Goal: Task Accomplishment & Management: Manage account settings

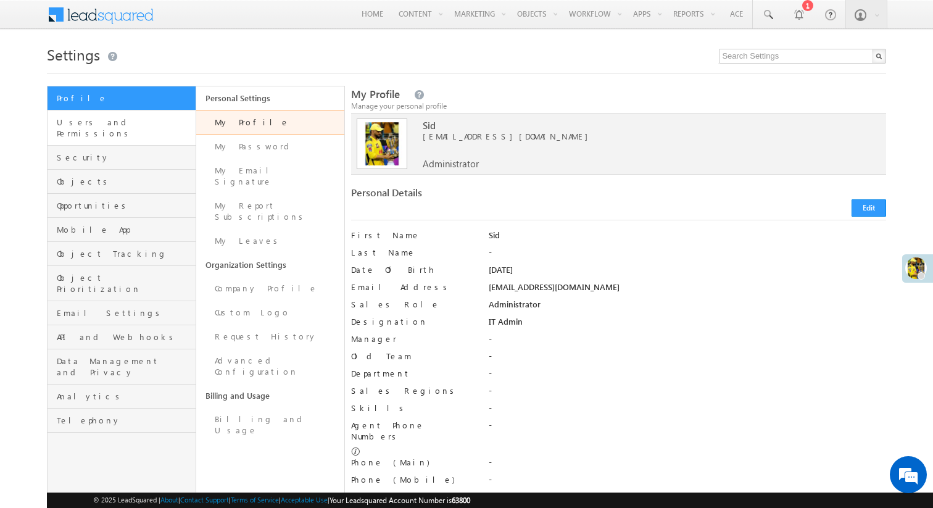
click at [144, 131] on link "Users and Permissions" at bounding box center [121, 127] width 148 height 35
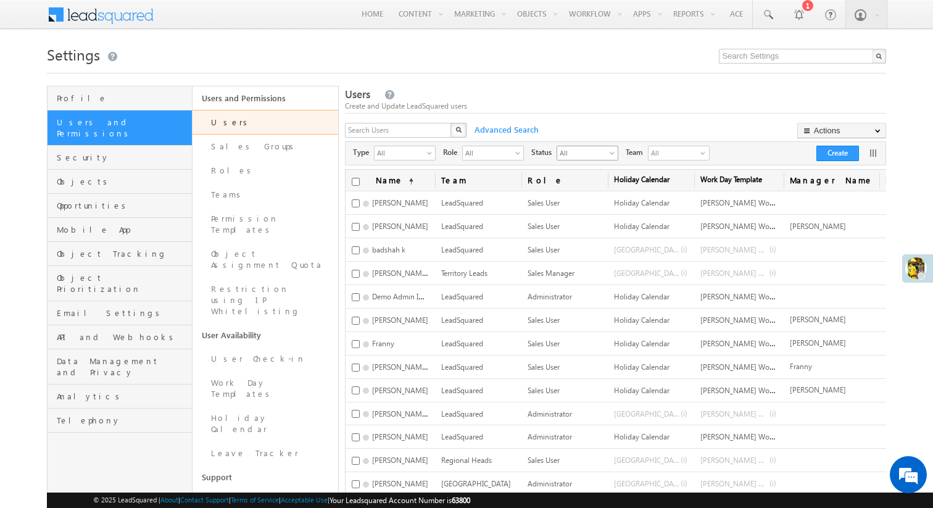
click at [580, 158] on span "All" at bounding box center [582, 152] width 51 height 12
click at [582, 181] on li "Active" at bounding box center [588, 180] width 60 height 12
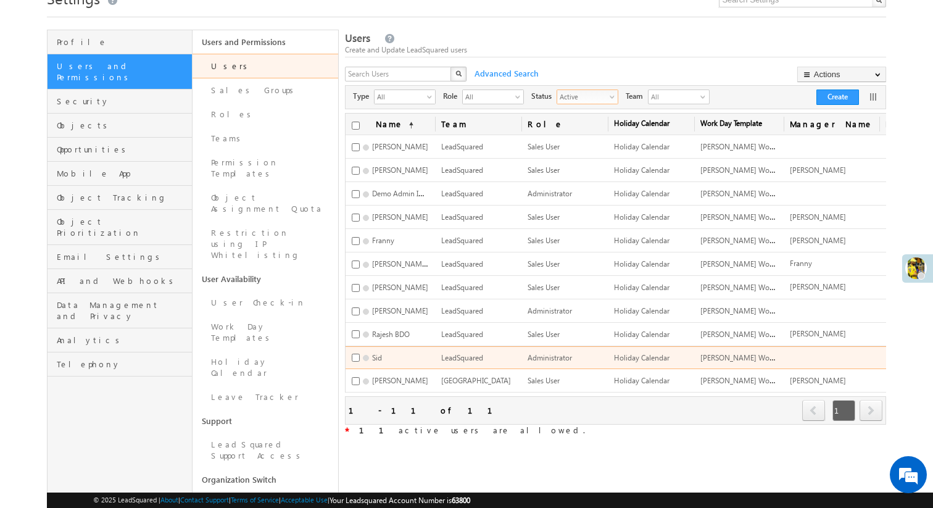
scroll to position [0, 374]
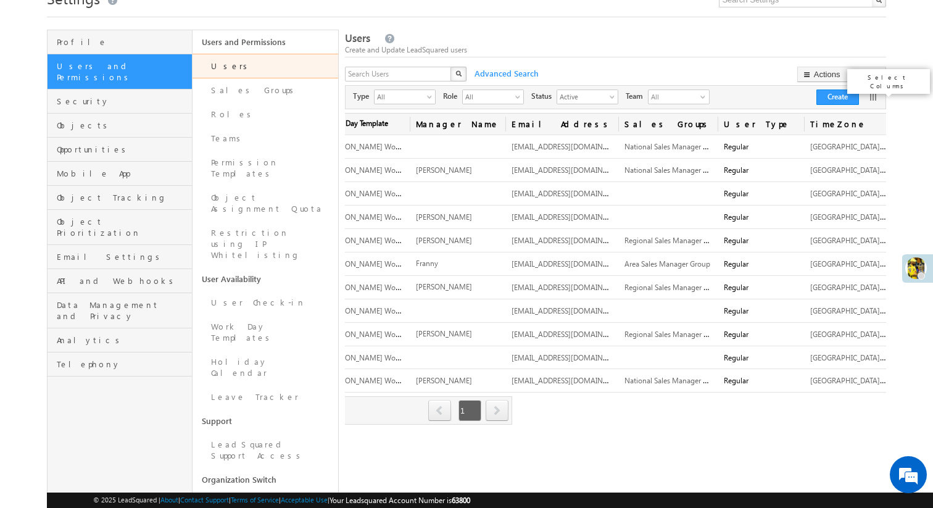
click at [871, 101] on link at bounding box center [873, 97] width 12 height 12
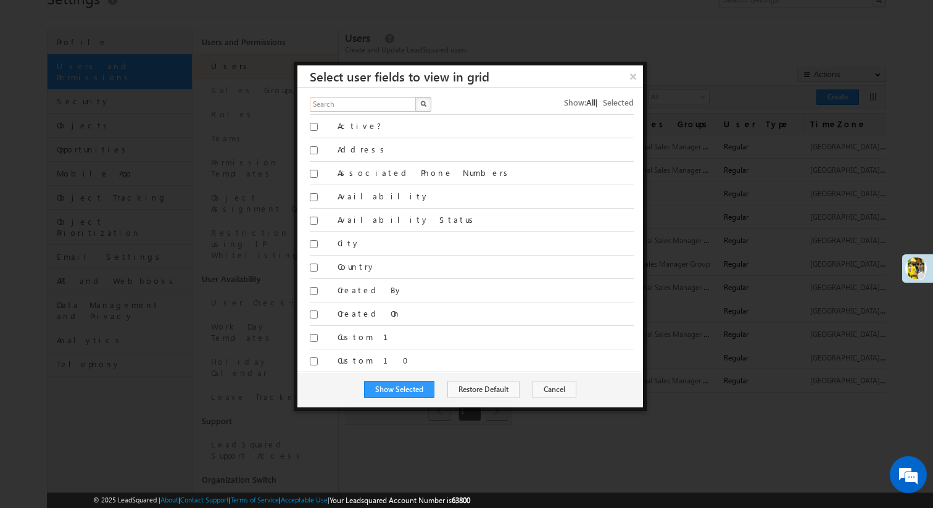
click at [358, 104] on input "text" at bounding box center [363, 104] width 107 height 15
type input "r"
type input "email"
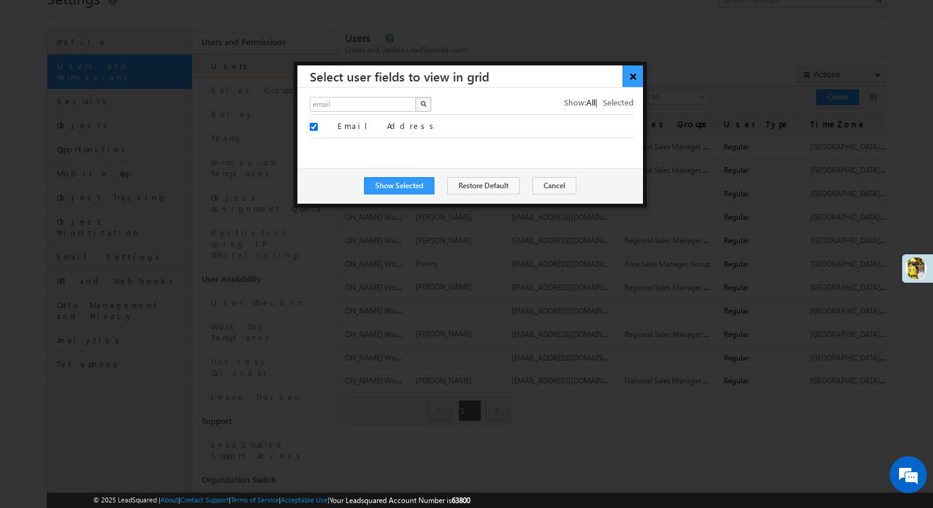
click at [634, 80] on button "×" at bounding box center [632, 76] width 20 height 22
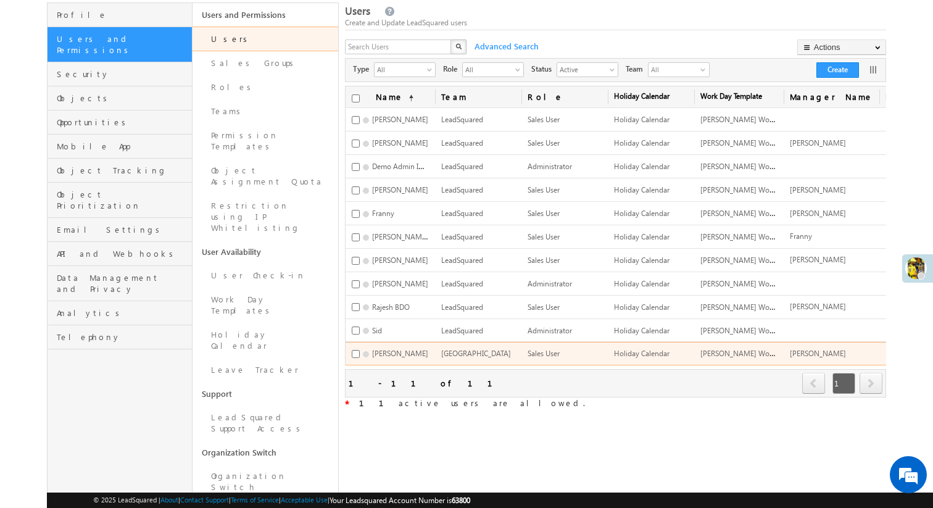
scroll to position [0, 0]
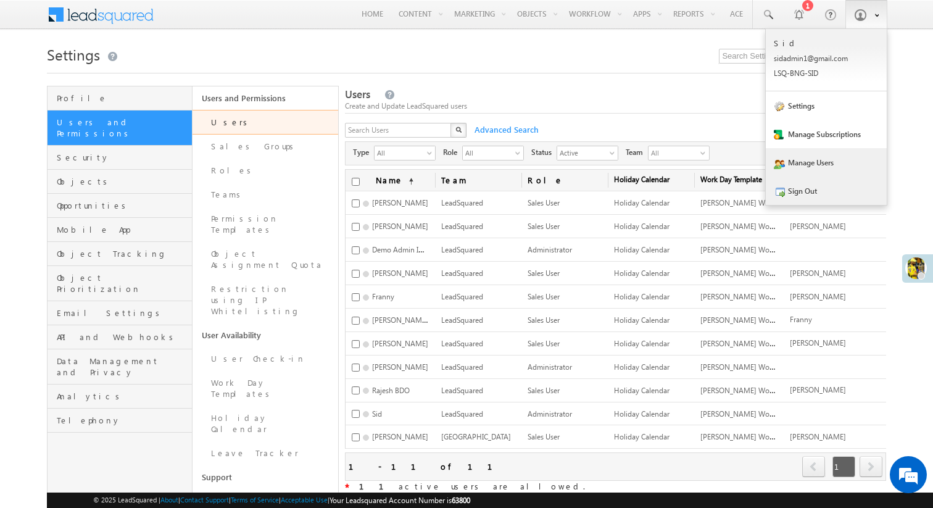
click at [841, 189] on link "Sign Out" at bounding box center [825, 190] width 121 height 28
